Goal: Task Accomplishment & Management: Manage account settings

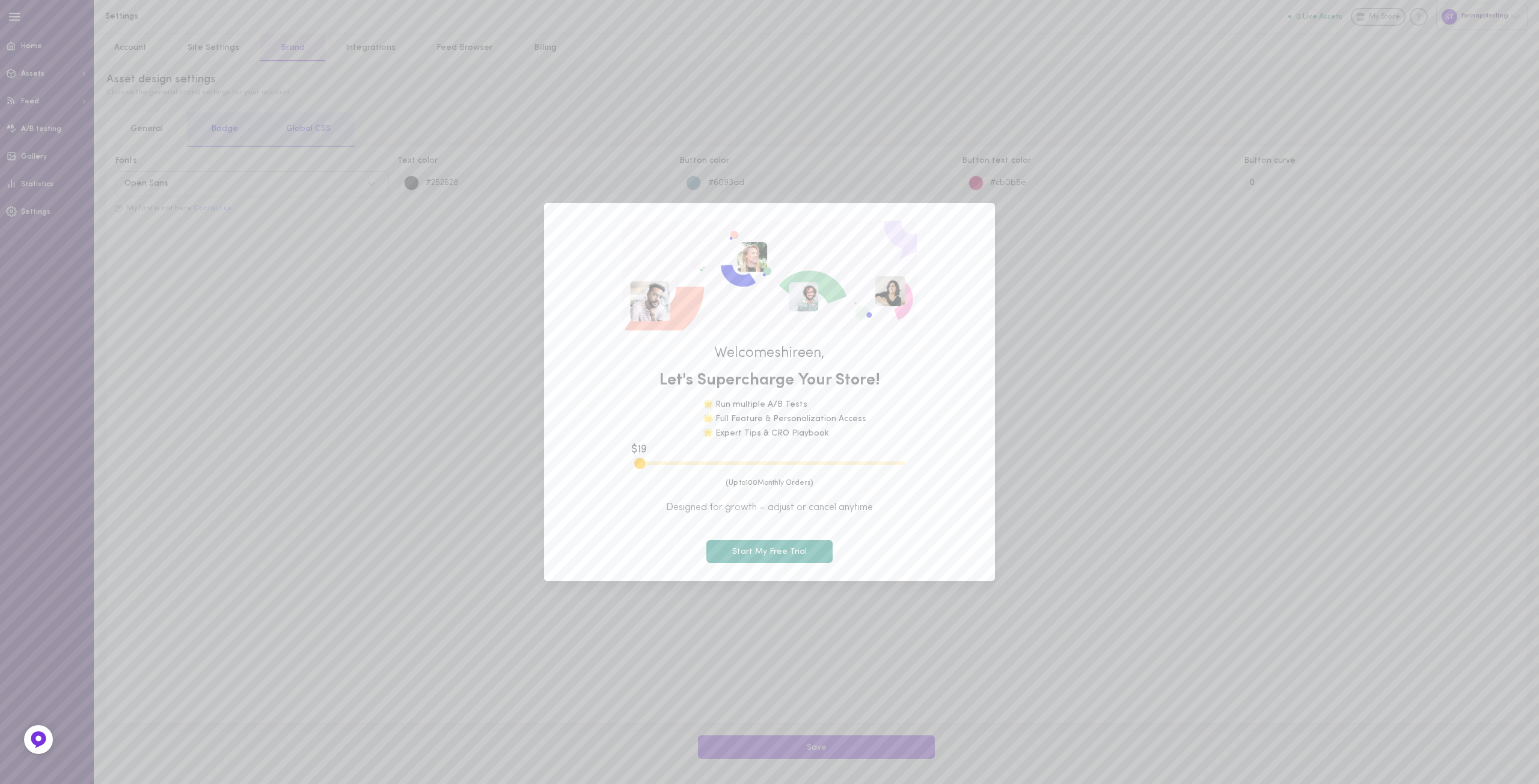
drag, startPoint x: 652, startPoint y: 464, endPoint x: 615, endPoint y: 461, distance: 37.1
type input "100"
click at [635, 461] on input "range" at bounding box center [770, 463] width 271 height 3
click at [747, 560] on button "Start My Free Trial" at bounding box center [769, 551] width 126 height 23
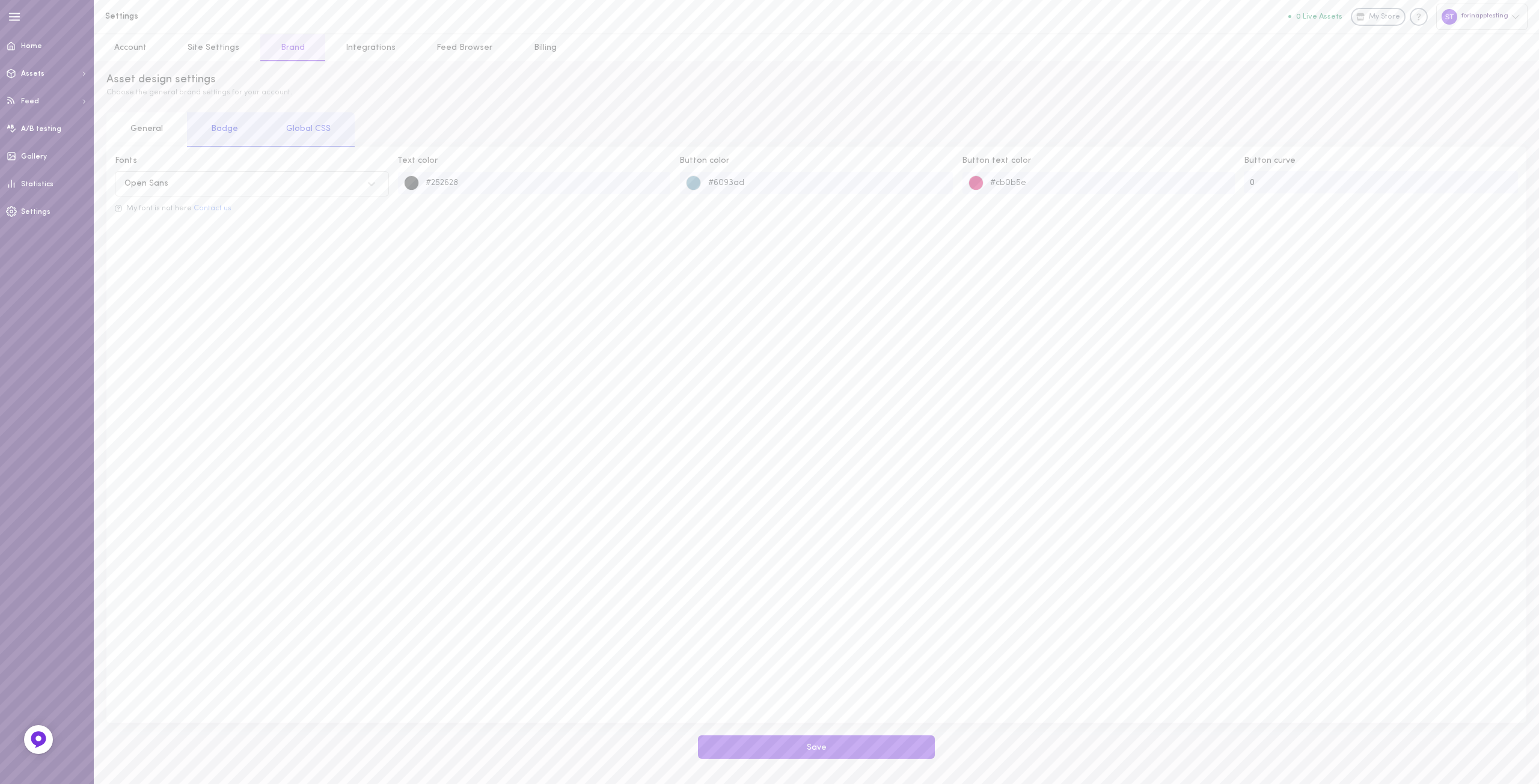
click at [1479, 26] on div "forinapptesting" at bounding box center [1481, 16] width 91 height 26
click at [1448, 241] on link "Settings" at bounding box center [1461, 246] width 131 height 23
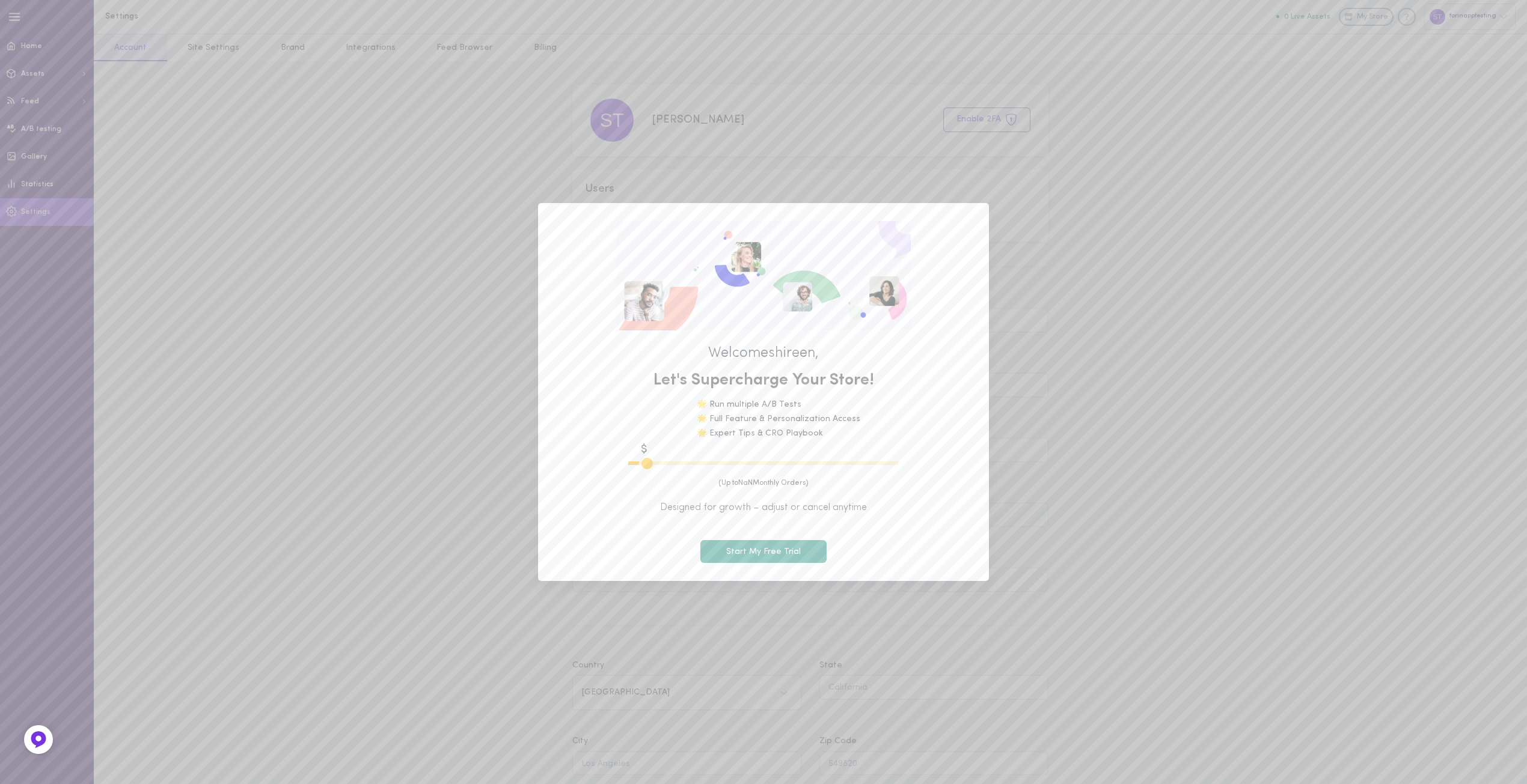
type input "600"
click at [758, 547] on button "Start My Free Trial" at bounding box center [764, 551] width 126 height 23
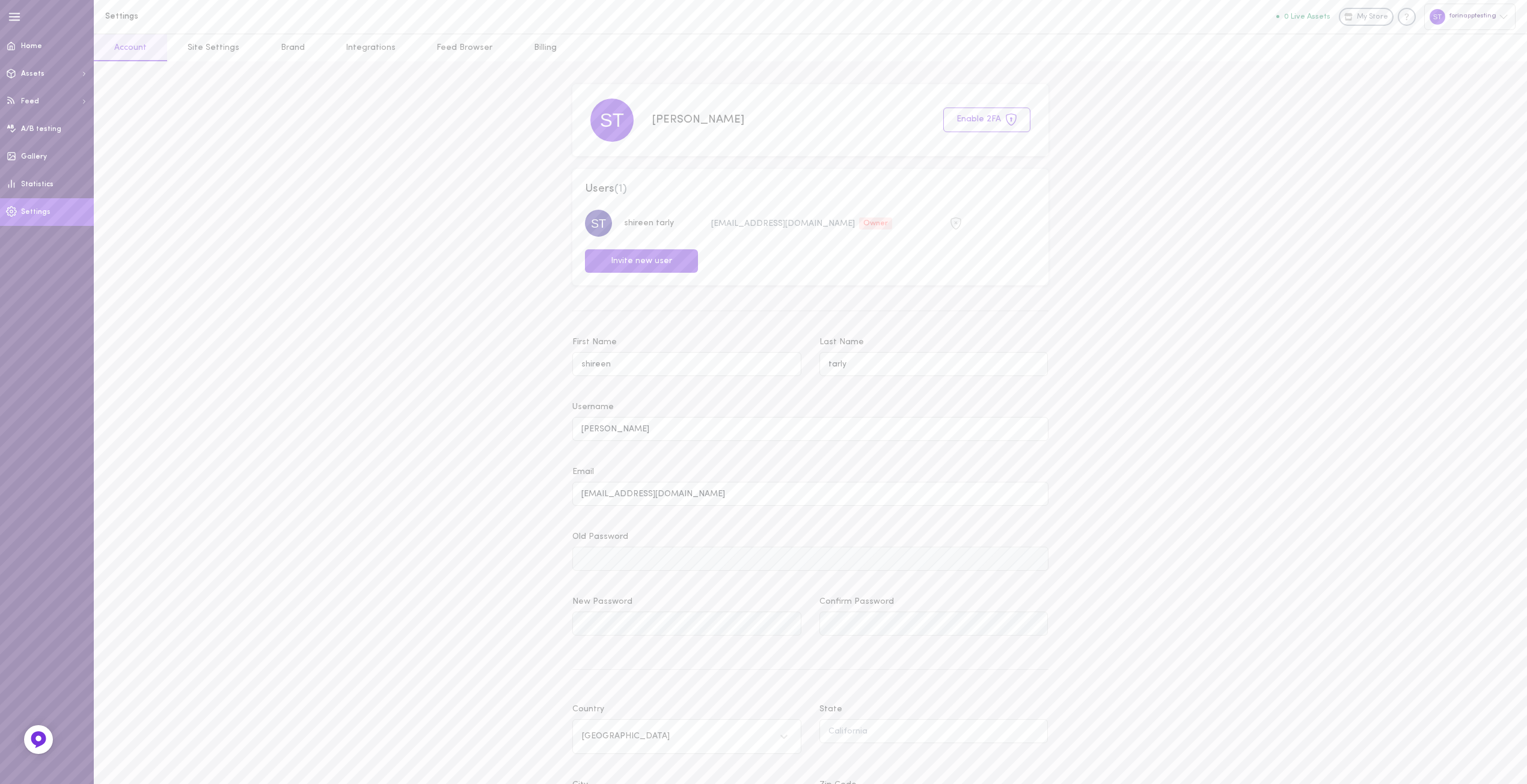
click at [39, 210] on span "Settings" at bounding box center [35, 212] width 30 height 7
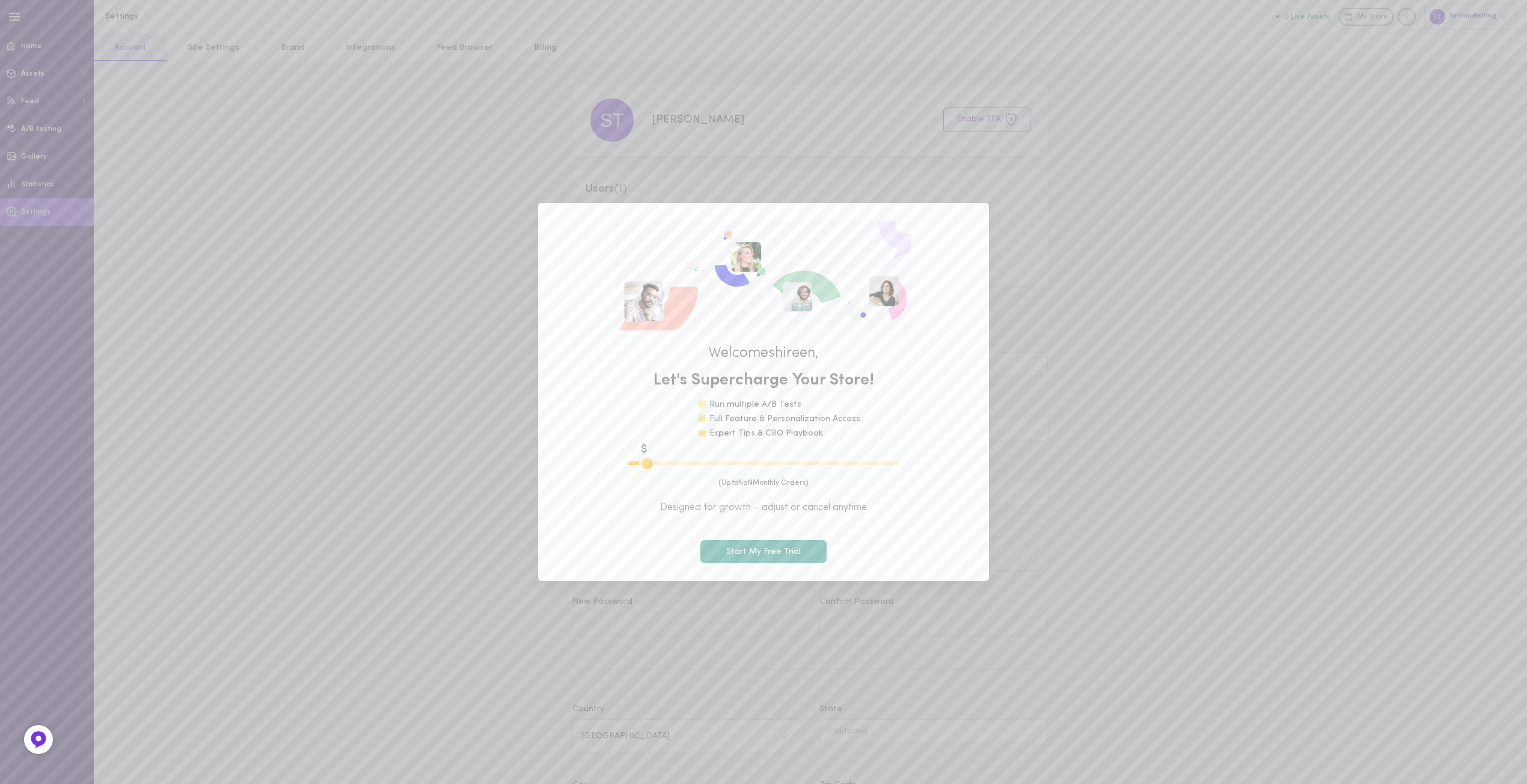
type input "600"
click at [1111, 459] on div "Welcome shireen , Let's Supercharge Your Store! 🌟 Run multiple A/B Tests 🌟 Full…" at bounding box center [764, 392] width 1527 height 784
click at [411, 593] on div "Welcome shireen , Let's Supercharge Your Store! 🌟 Run multiple A/B Tests 🌟 Full…" at bounding box center [764, 392] width 1527 height 784
click at [420, 361] on div "Welcome shireen , Let's Supercharge Your Store! 🌟 Run multiple A/B Tests 🌟 Full…" at bounding box center [764, 392] width 1527 height 784
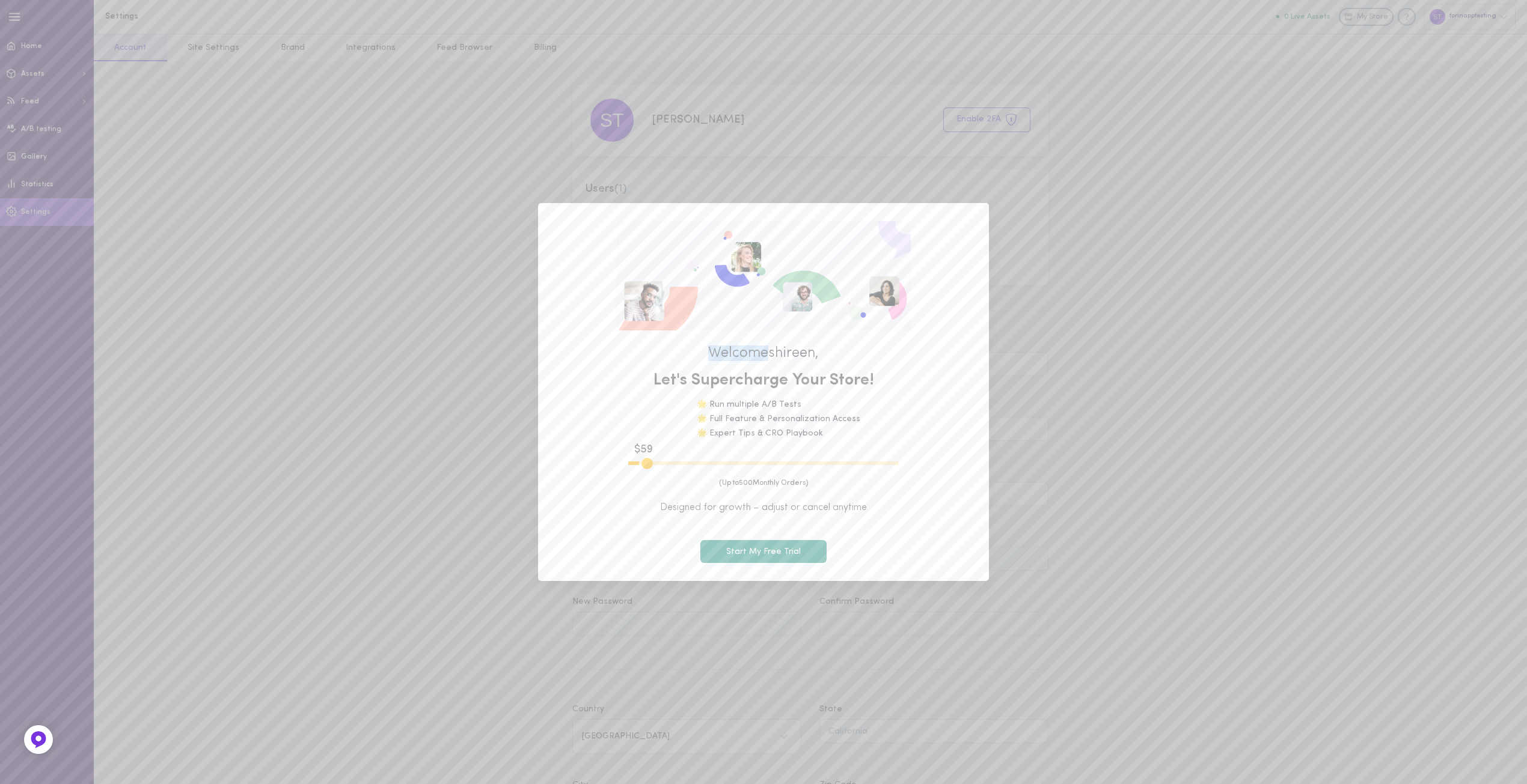
click at [719, 557] on button "Start My Free Trial" at bounding box center [764, 551] width 126 height 23
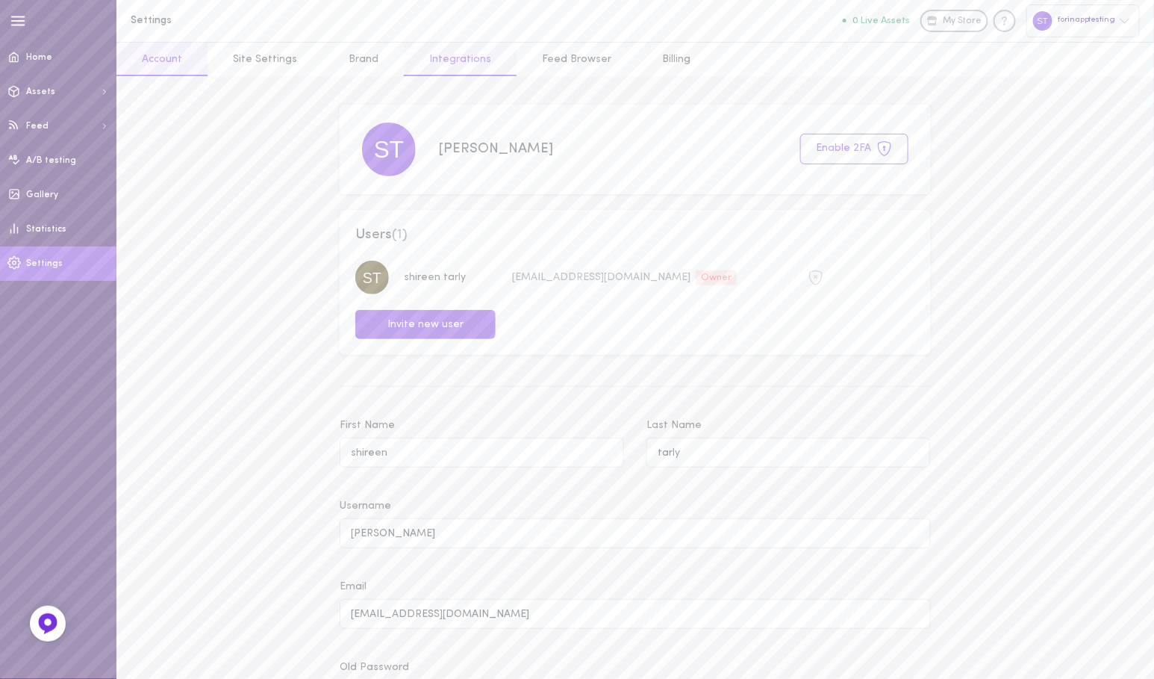
click at [461, 57] on link "Integrations" at bounding box center [460, 60] width 113 height 34
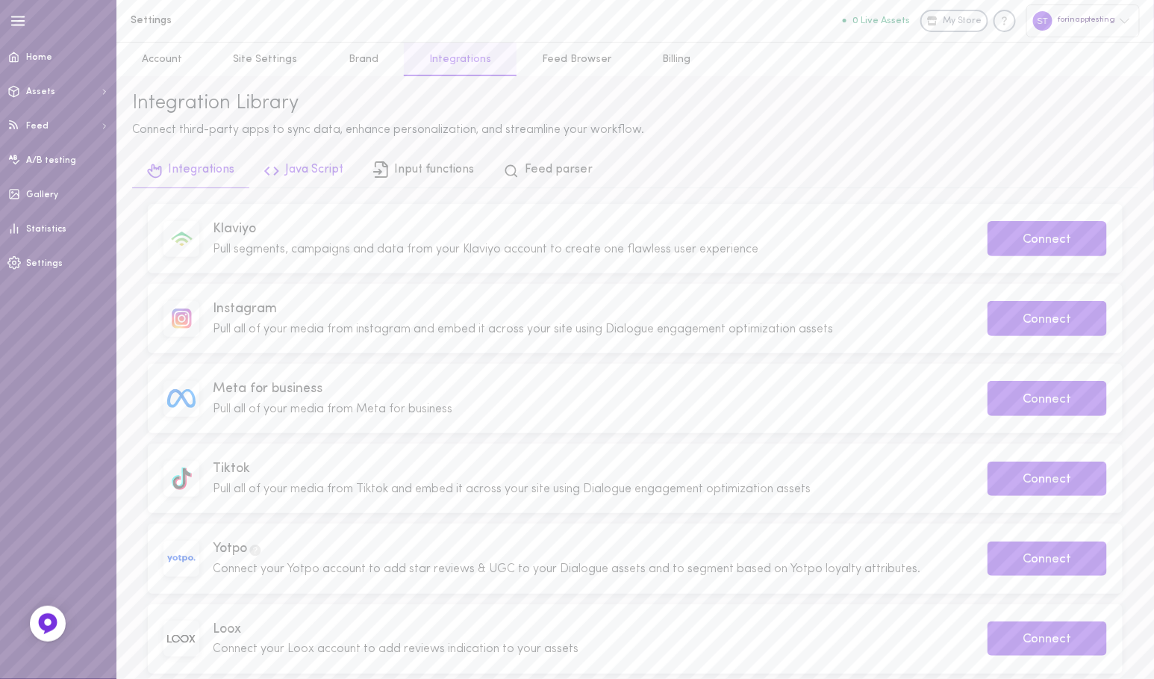
click at [325, 173] on link "Java Script" at bounding box center [303, 172] width 109 height 34
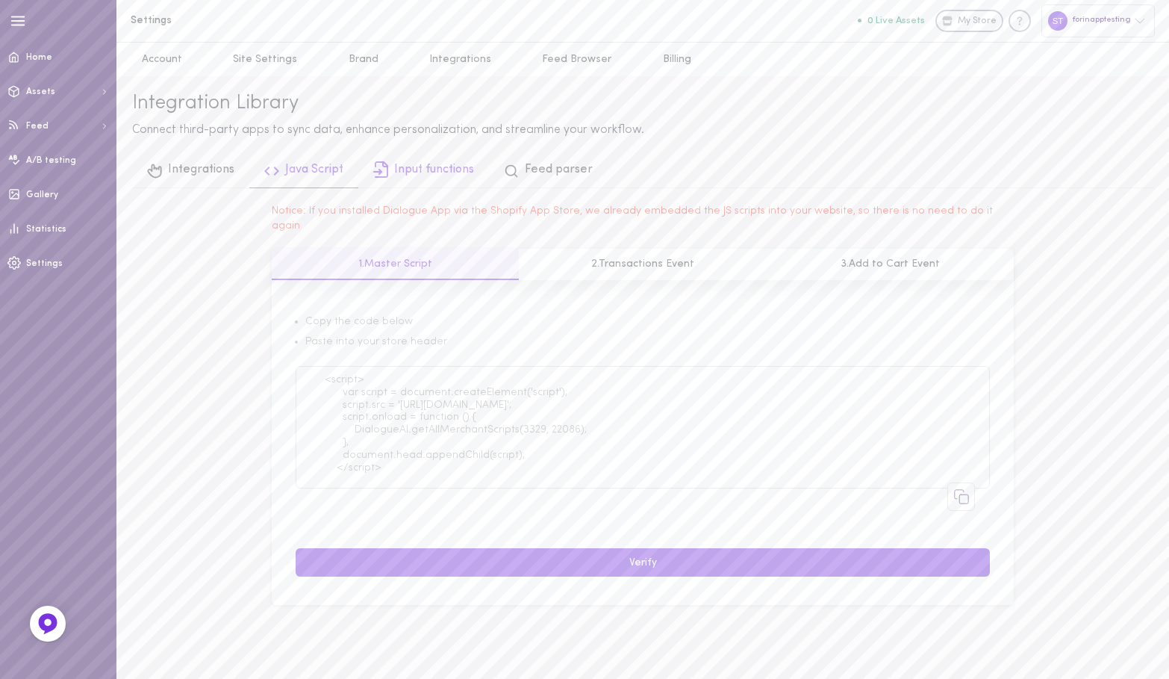
click at [396, 171] on link "Input functions" at bounding box center [423, 172] width 131 height 34
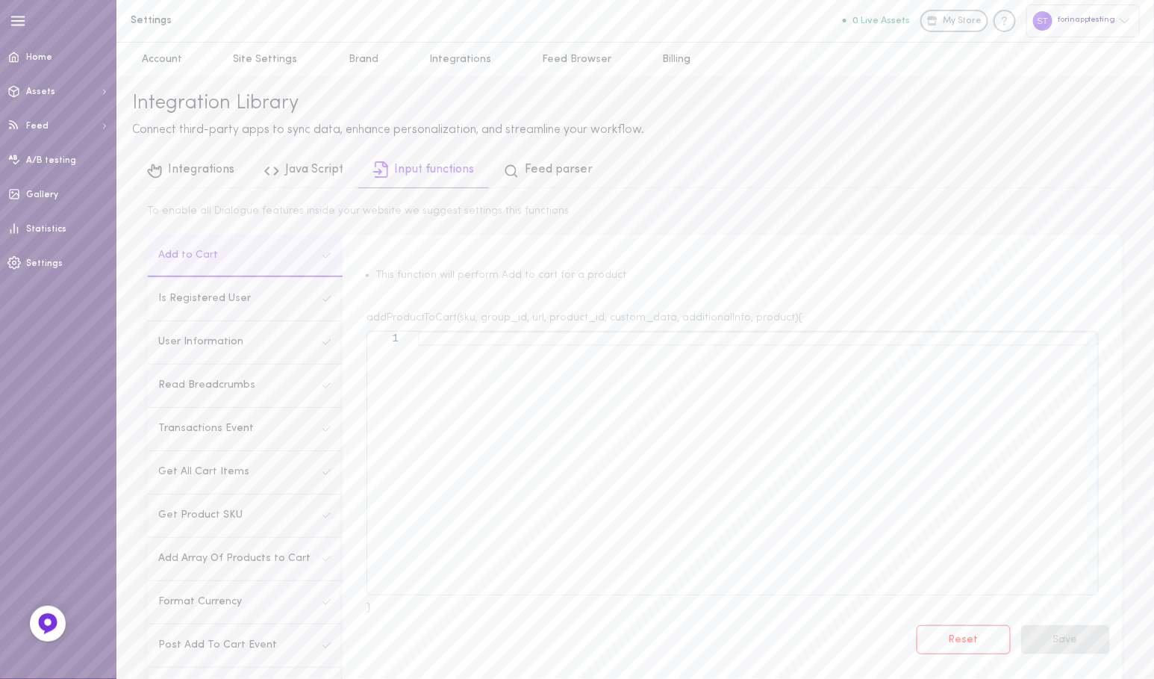
scroll to position [77, 0]
click at [434, 59] on link "Integrations" at bounding box center [460, 60] width 113 height 34
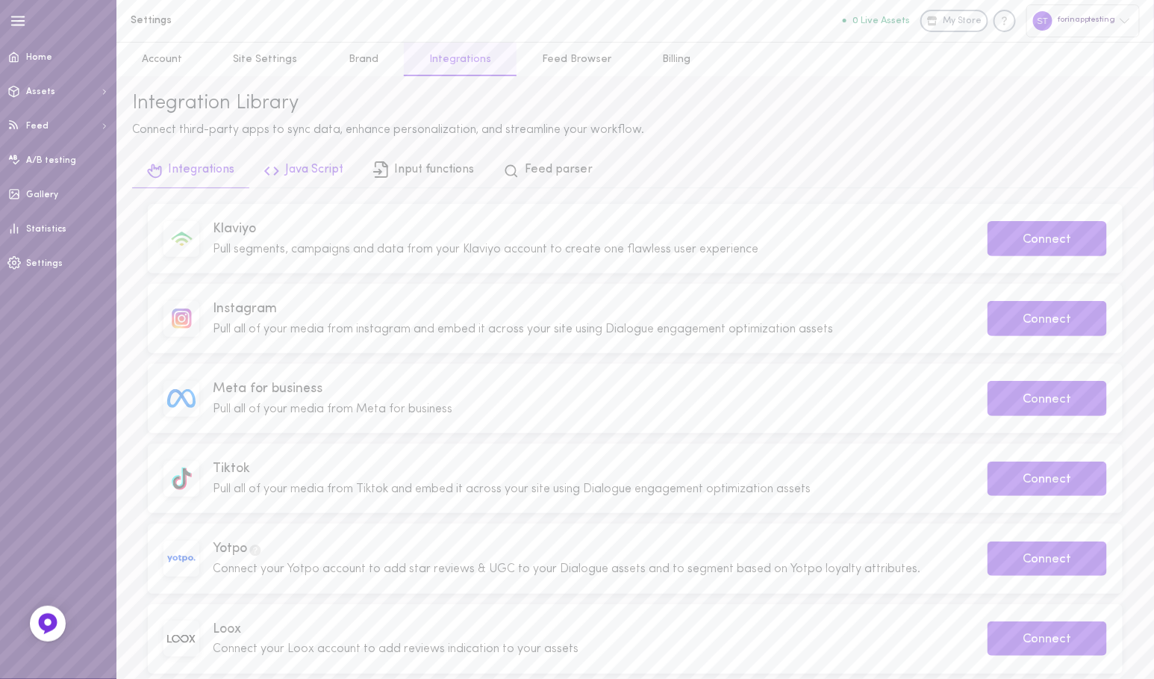
click at [324, 160] on link "Java Script" at bounding box center [303, 172] width 109 height 34
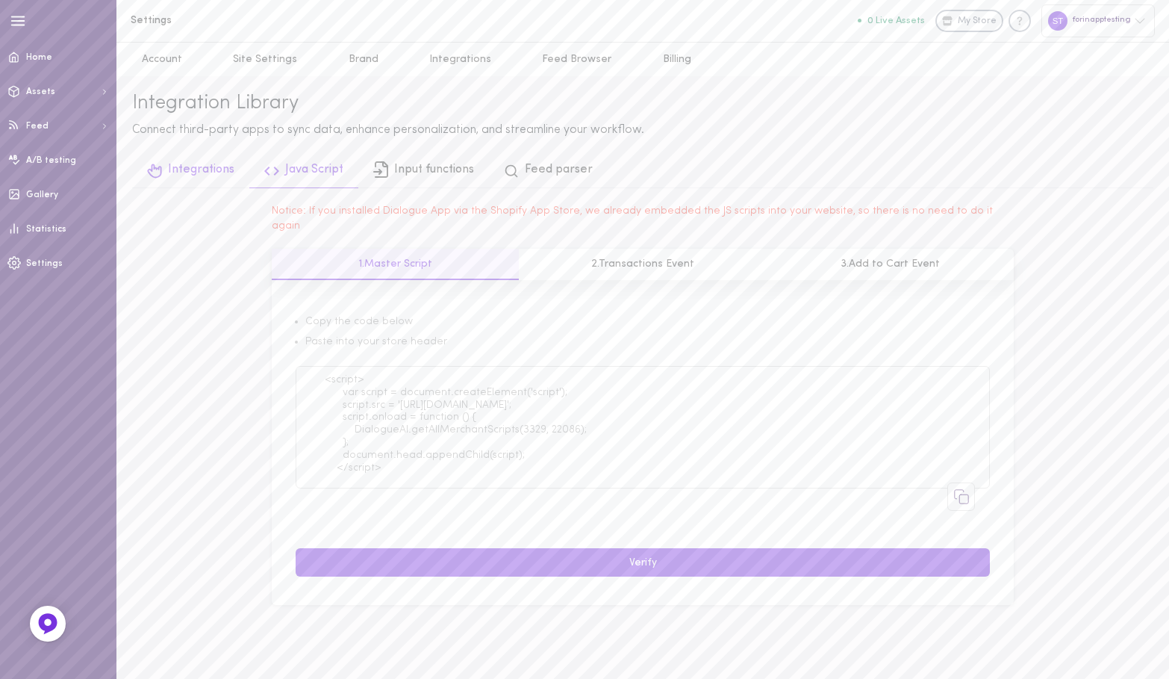
click at [220, 175] on link "Integrations" at bounding box center [190, 172] width 117 height 34
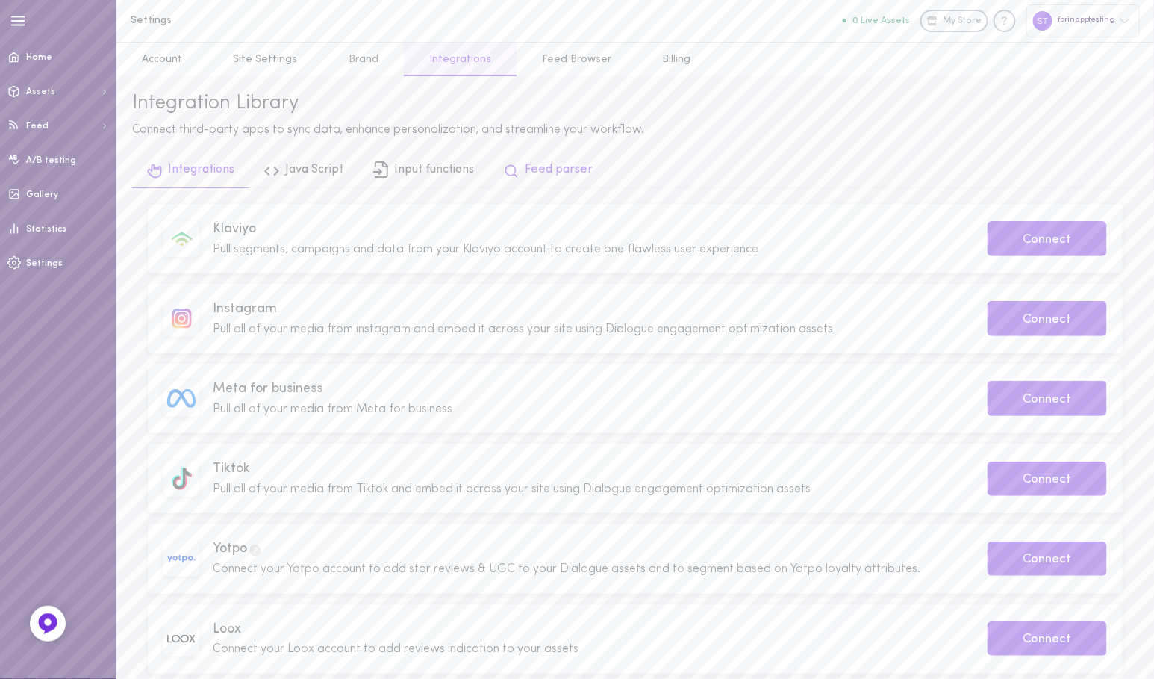
click at [555, 160] on link "Feed parser" at bounding box center [548, 172] width 119 height 34
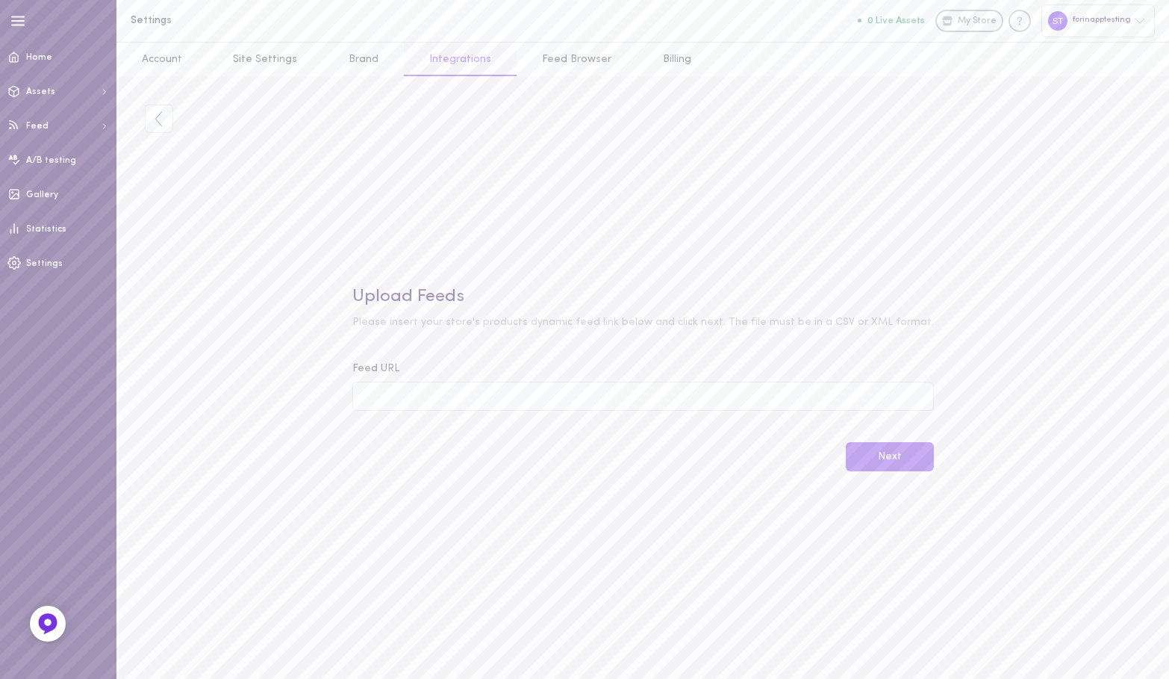
click at [425, 49] on link "Integrations" at bounding box center [460, 60] width 113 height 34
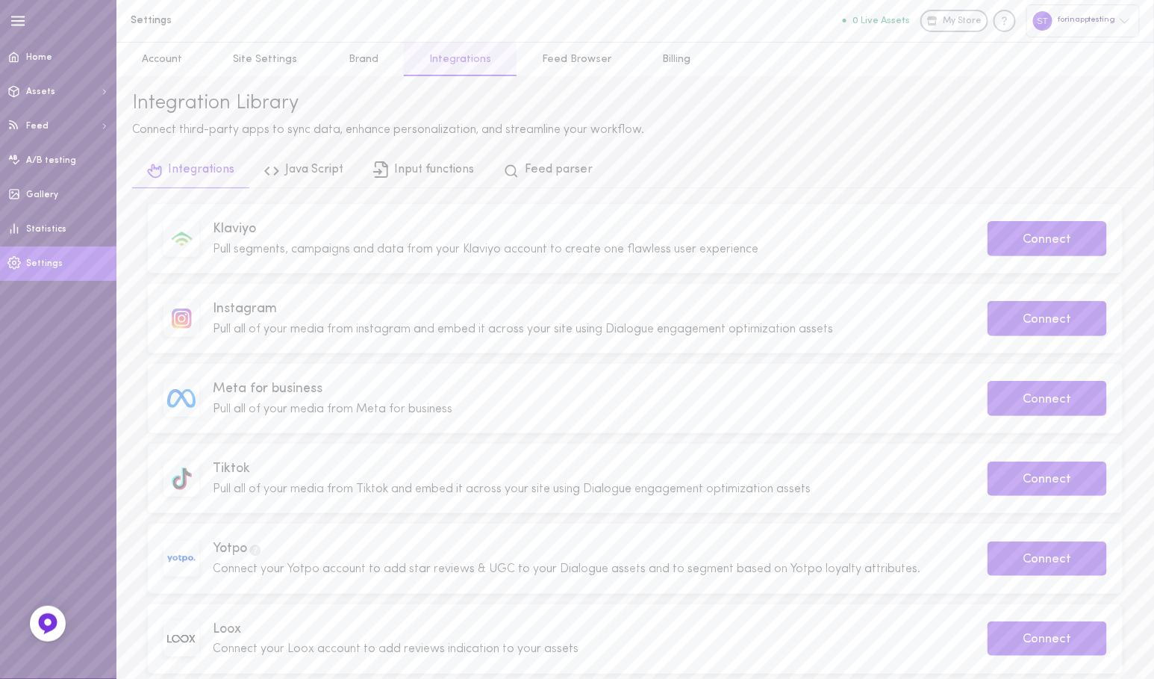
click at [62, 266] on link "Settings" at bounding box center [58, 263] width 116 height 34
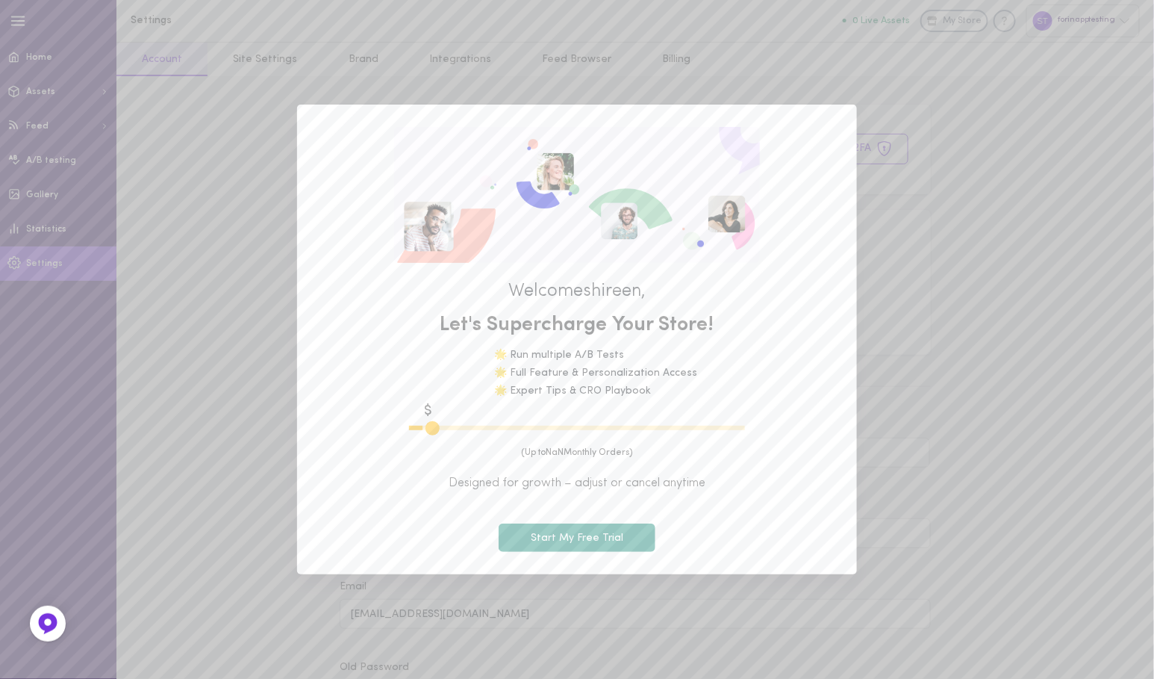
type input "600"
click at [624, 531] on button "Start My Free Trial" at bounding box center [577, 537] width 157 height 29
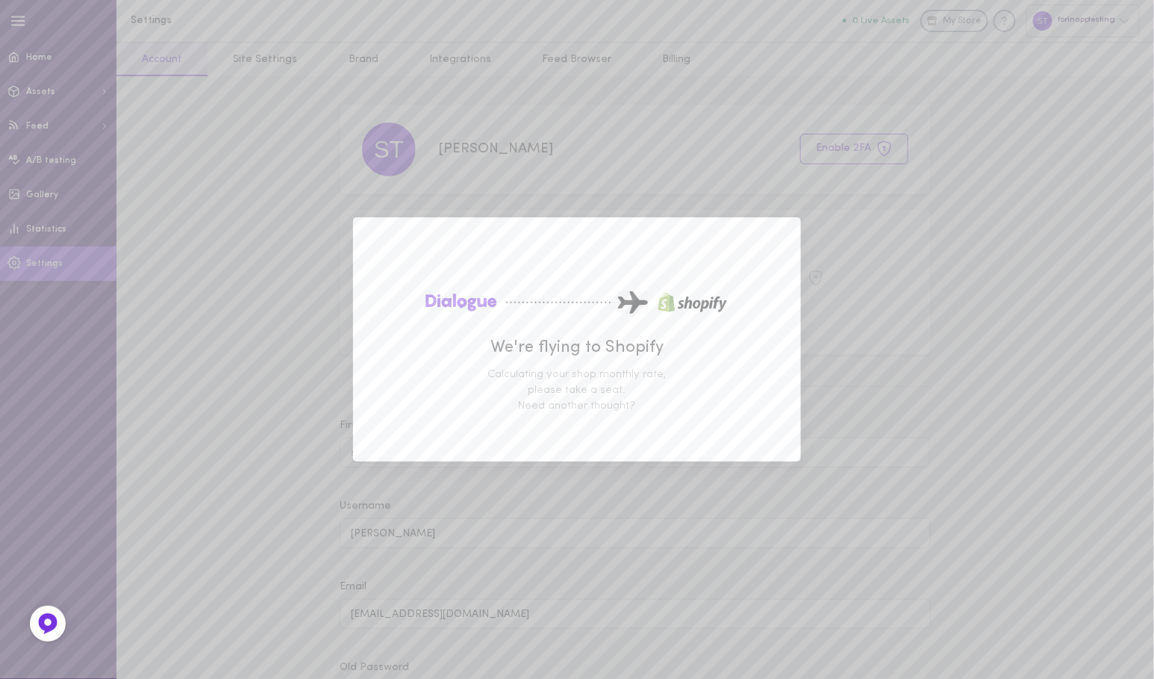
click at [232, 520] on div "We're flying to Shopify Calculating your shop monthly rate, please take a seat.…" at bounding box center [577, 339] width 1154 height 679
click at [1033, 500] on div "We're flying to Shopify Calculating your shop monthly rate, please take a seat.…" at bounding box center [577, 339] width 1154 height 679
click at [258, 429] on div "We're flying to Shopify Calculating your shop monthly rate, please take a seat.…" at bounding box center [577, 339] width 1154 height 679
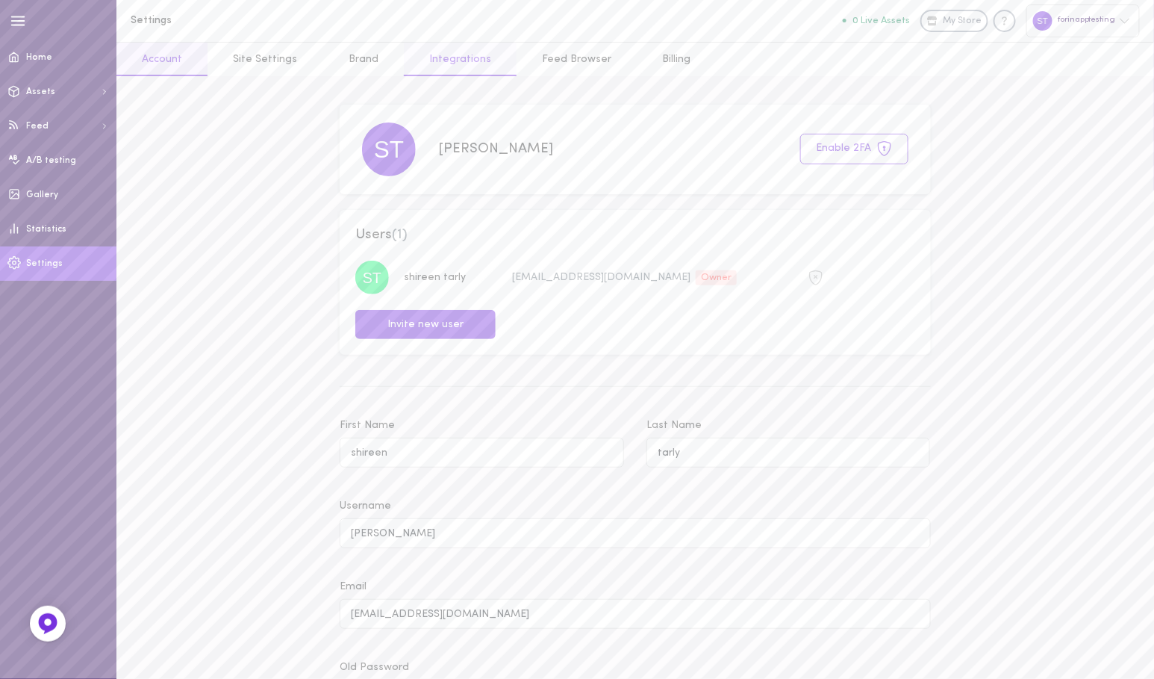
click at [484, 45] on link "Integrations" at bounding box center [460, 60] width 113 height 34
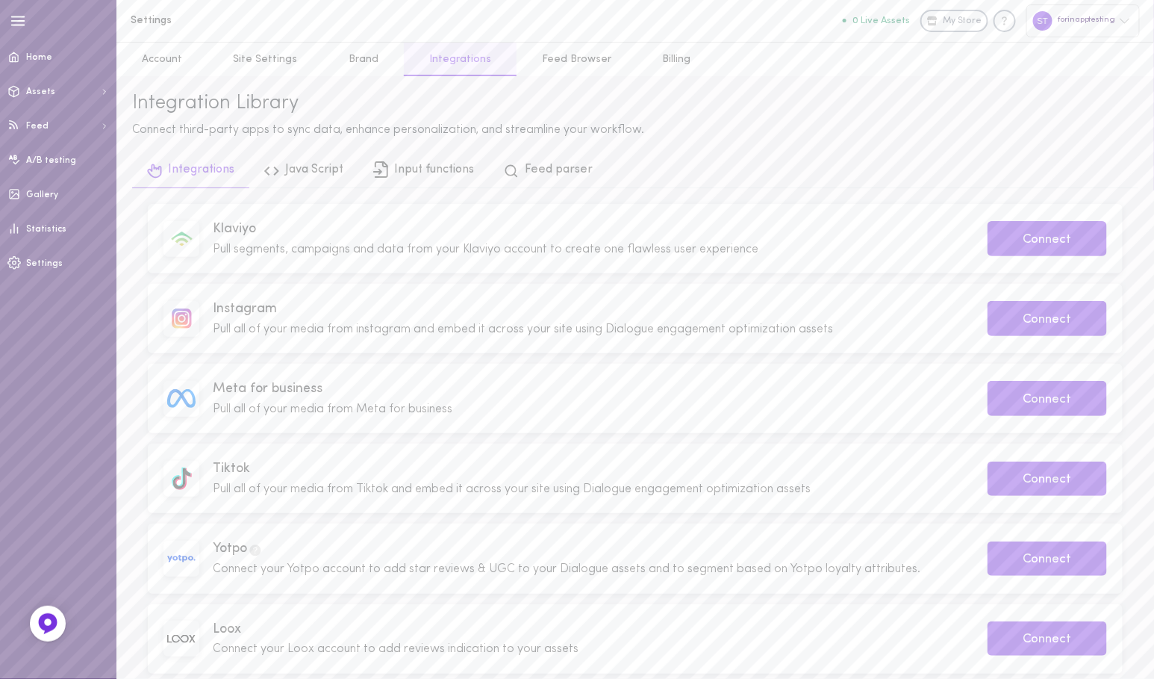
click at [1082, 24] on div "forinapptesting" at bounding box center [1082, 20] width 113 height 32
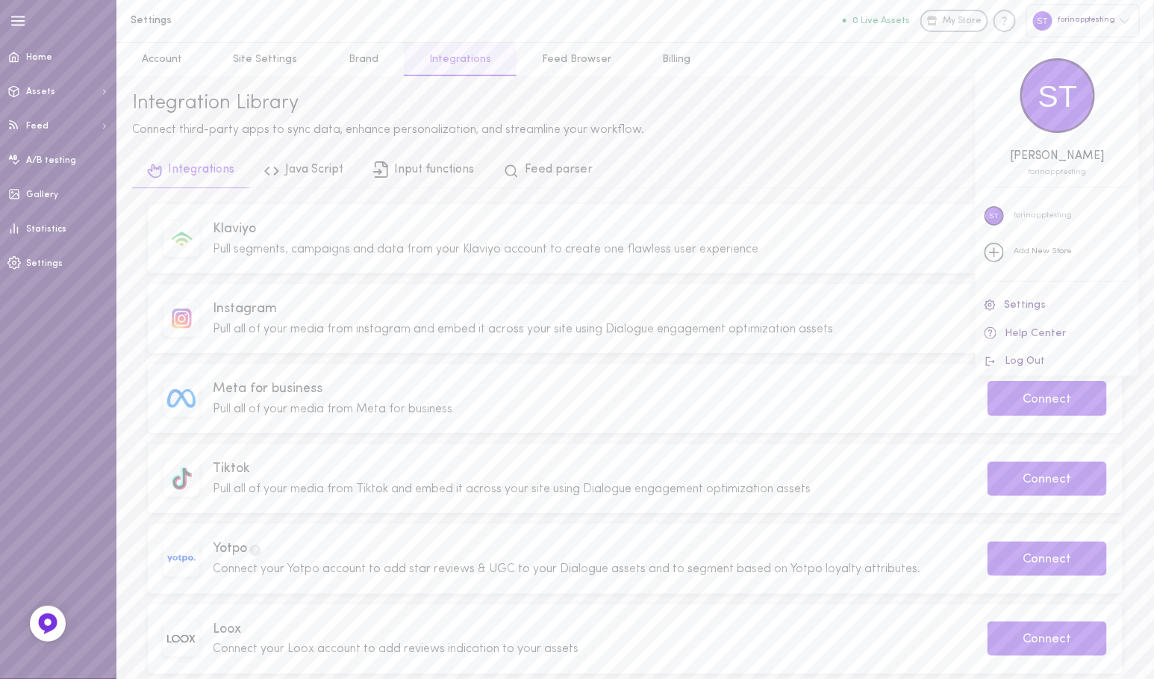
click at [746, 135] on div at bounding box center [577, 339] width 1154 height 679
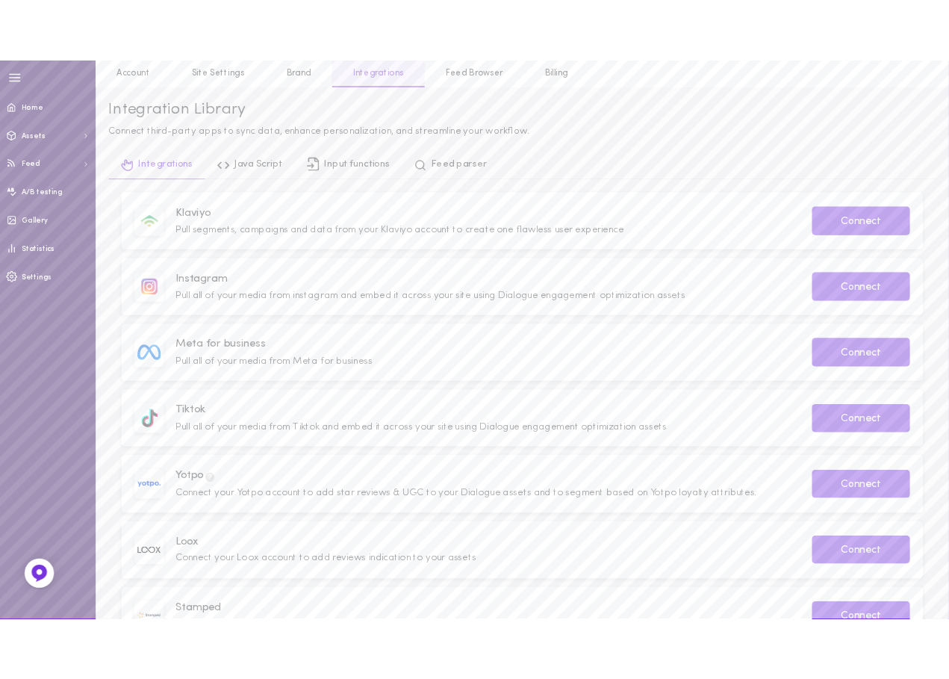
scroll to position [45, 0]
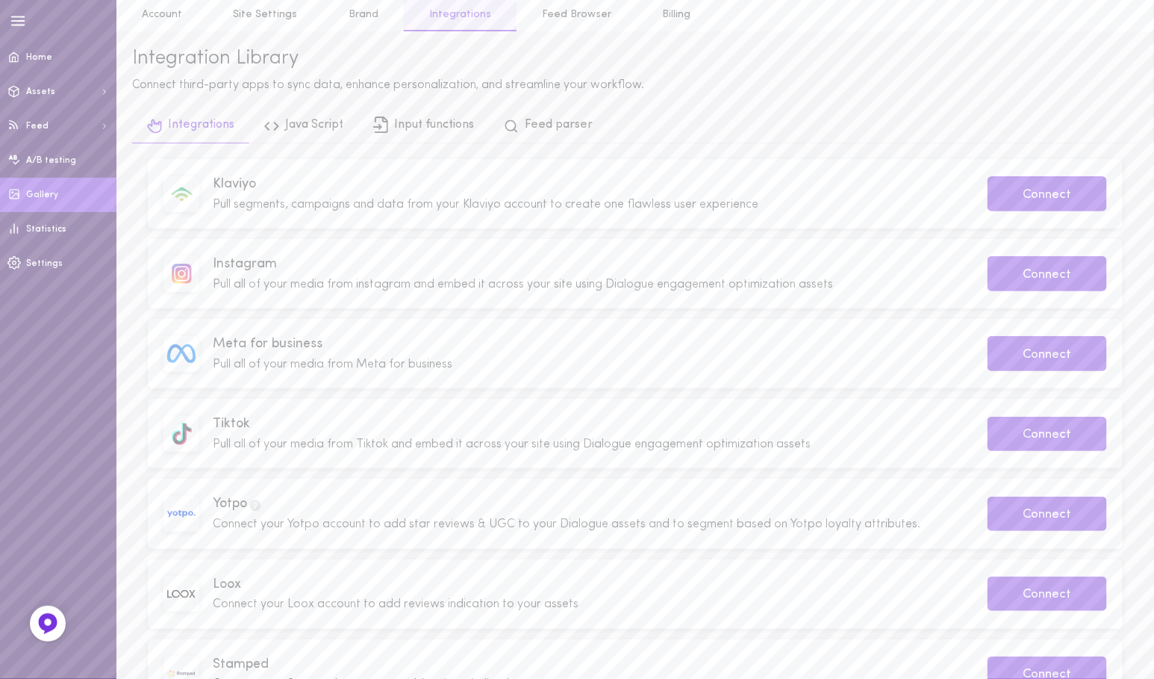
click at [77, 196] on link "Gallery" at bounding box center [58, 195] width 116 height 34
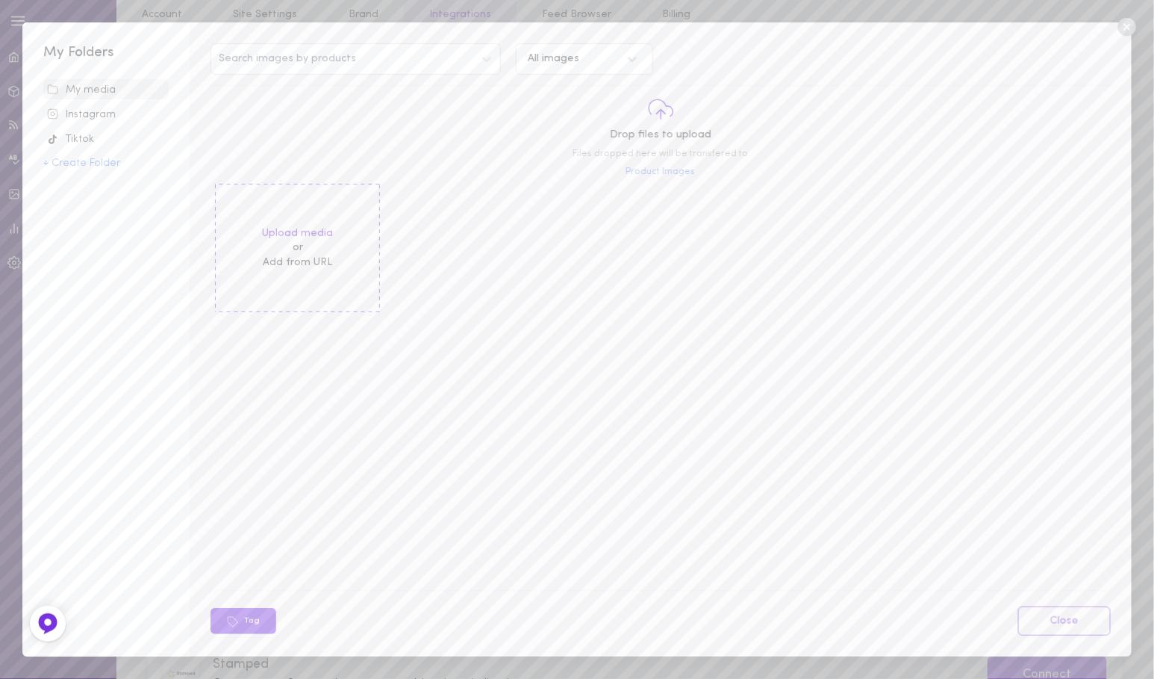
click at [670, 171] on span "Product Images" at bounding box center [660, 172] width 69 height 13
click at [661, 172] on span "Product Images" at bounding box center [660, 172] width 69 height 13
click at [321, 232] on label "Upload media" at bounding box center [297, 233] width 71 height 15
click at [0, 0] on input "Upload media" at bounding box center [0, 0] width 0 height 0
click at [679, 172] on span "Product Images" at bounding box center [660, 172] width 69 height 13
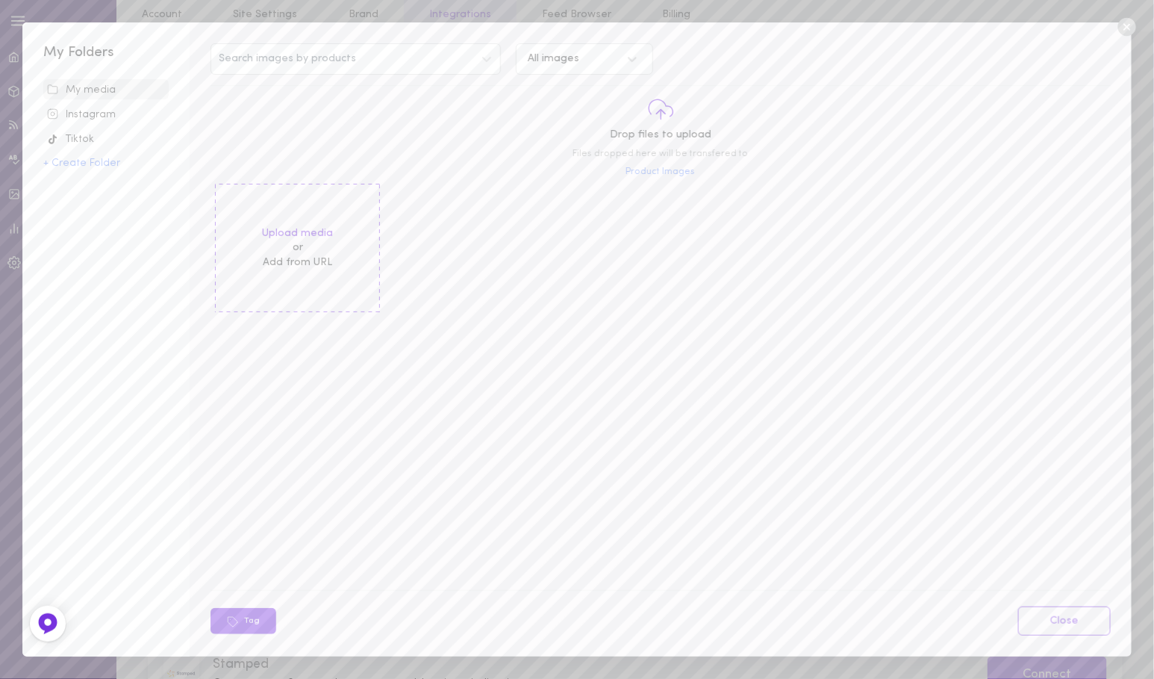
click at [1129, 26] on icon at bounding box center [1127, 27] width 22 height 22
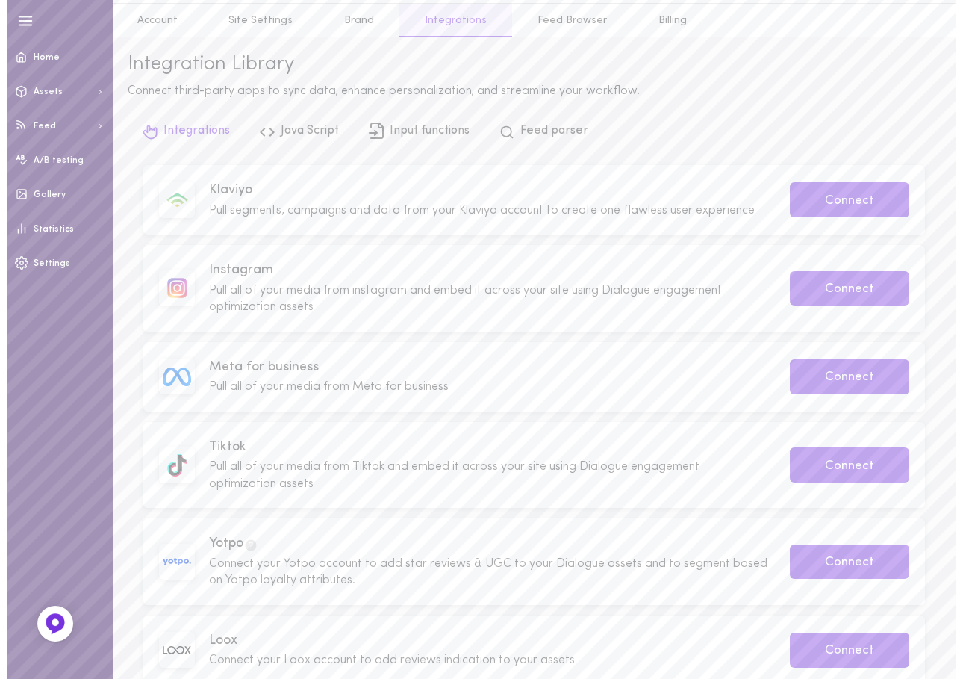
scroll to position [0, 0]
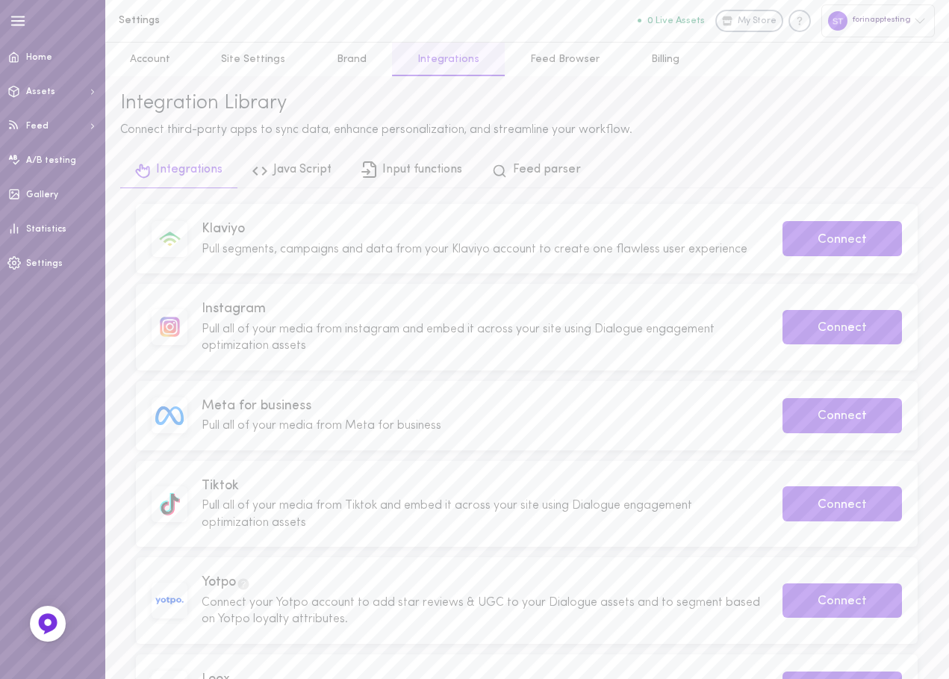
click at [896, 23] on div "forinapptesting" at bounding box center [877, 20] width 113 height 32
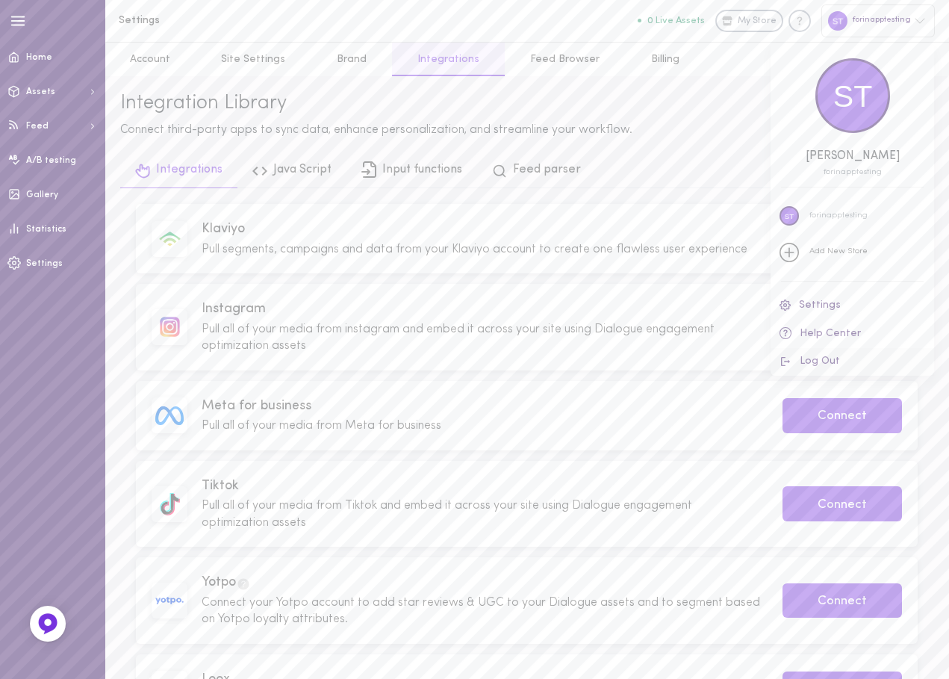
click at [839, 358] on button "Log Out" at bounding box center [851, 362] width 163 height 28
